Goal: Find specific fact: Find specific fact

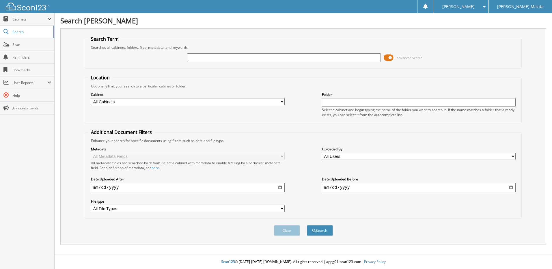
click at [193, 58] on input "text" at bounding box center [284, 57] width 194 height 9
type input "344987"
click at [307, 225] on button "Search" at bounding box center [320, 230] width 26 height 11
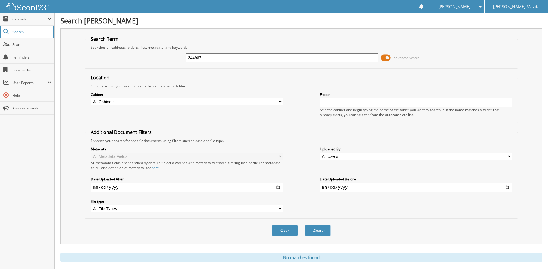
click at [25, 28] on link "Search" at bounding box center [27, 32] width 54 height 12
